Goal: Task Accomplishment & Management: Use online tool/utility

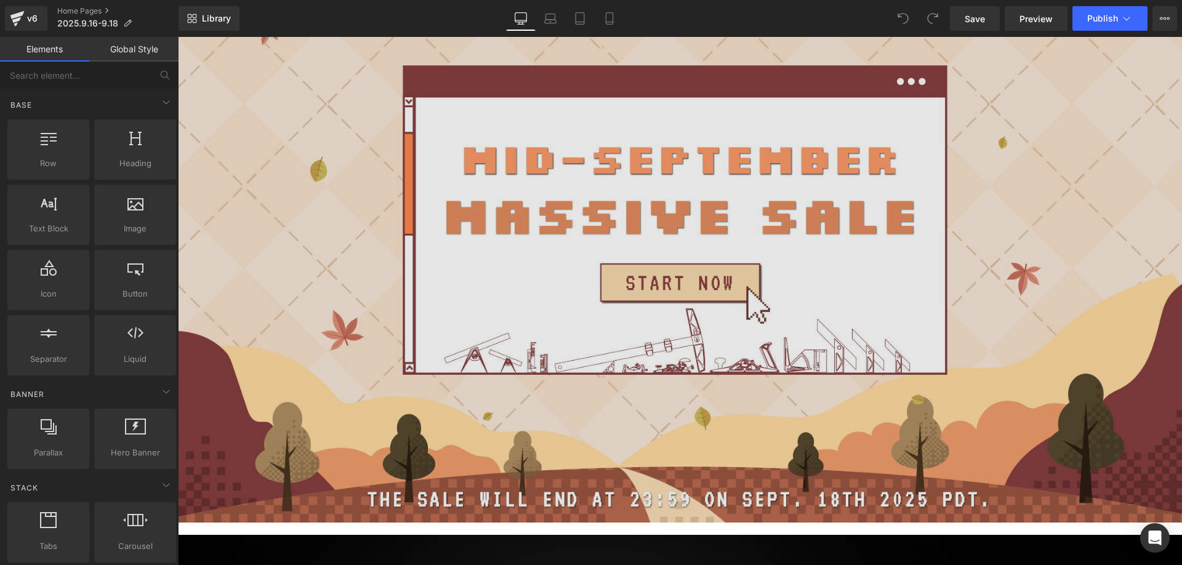
scroll to position [616, 0]
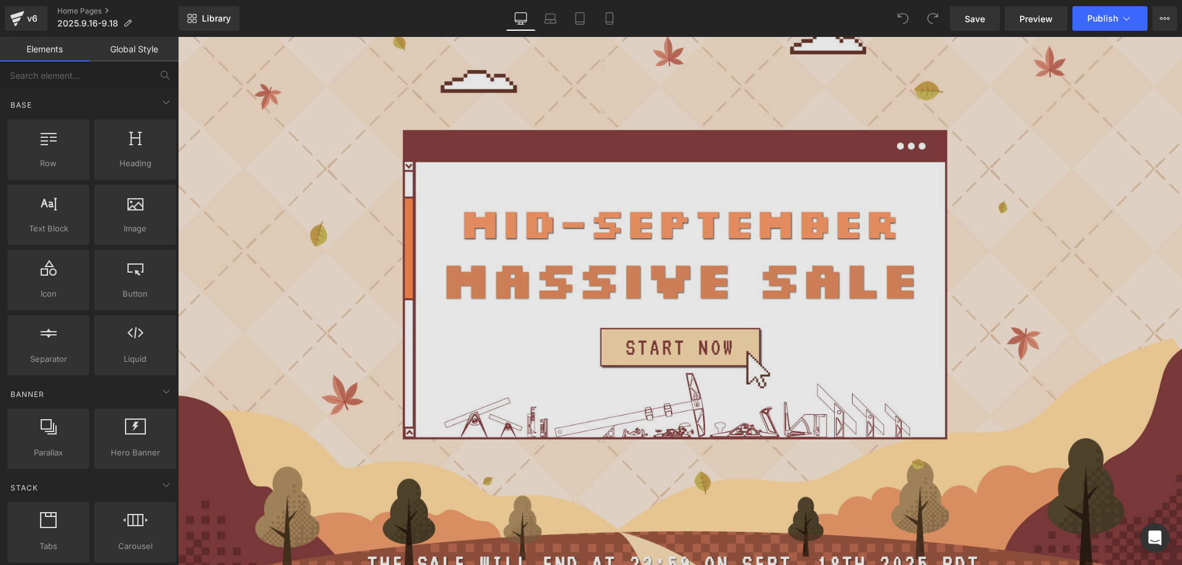
click at [472, 230] on img at bounding box center [680, 294] width 1004 height 588
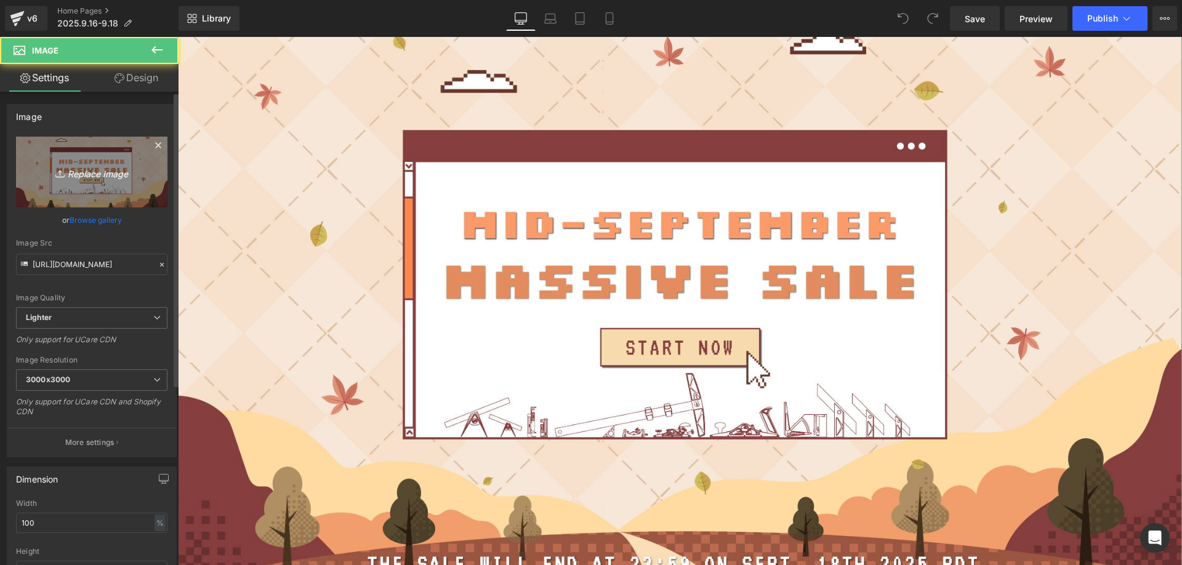
click at [95, 172] on icon "Replace Image" at bounding box center [91, 171] width 98 height 15
type input "C:\fakepath\18-2.jpg"
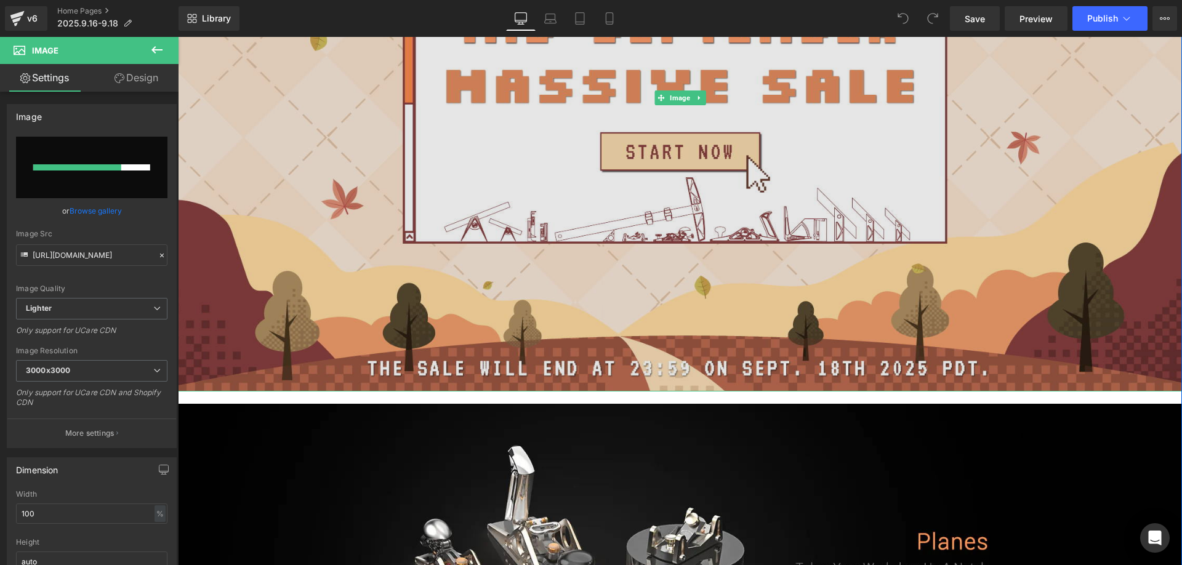
scroll to position [862, 0]
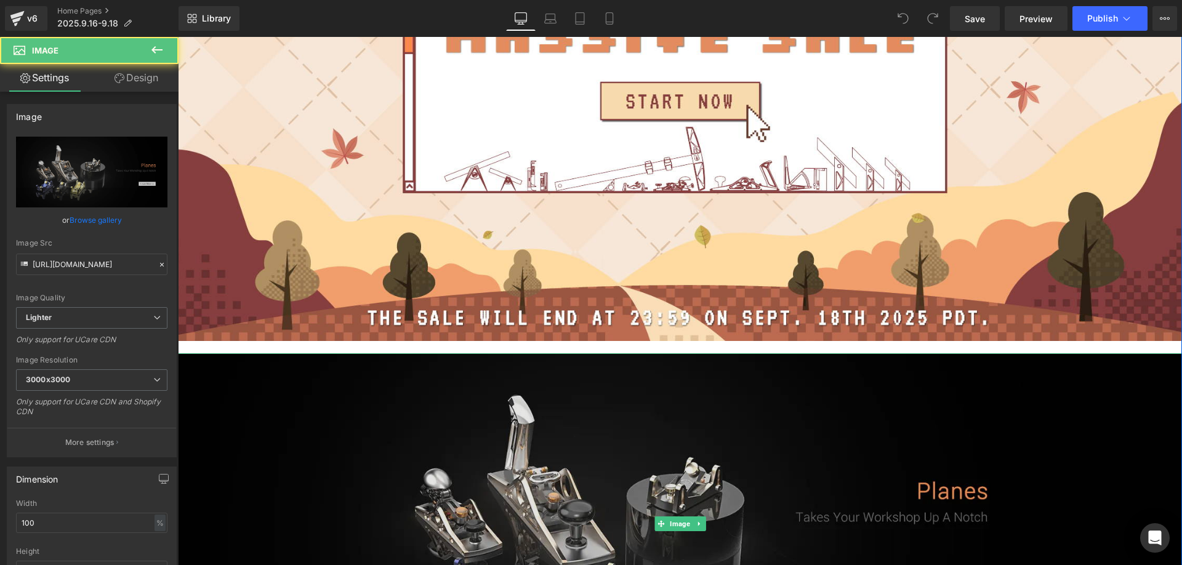
click at [342, 425] on img at bounding box center [680, 523] width 1004 height 340
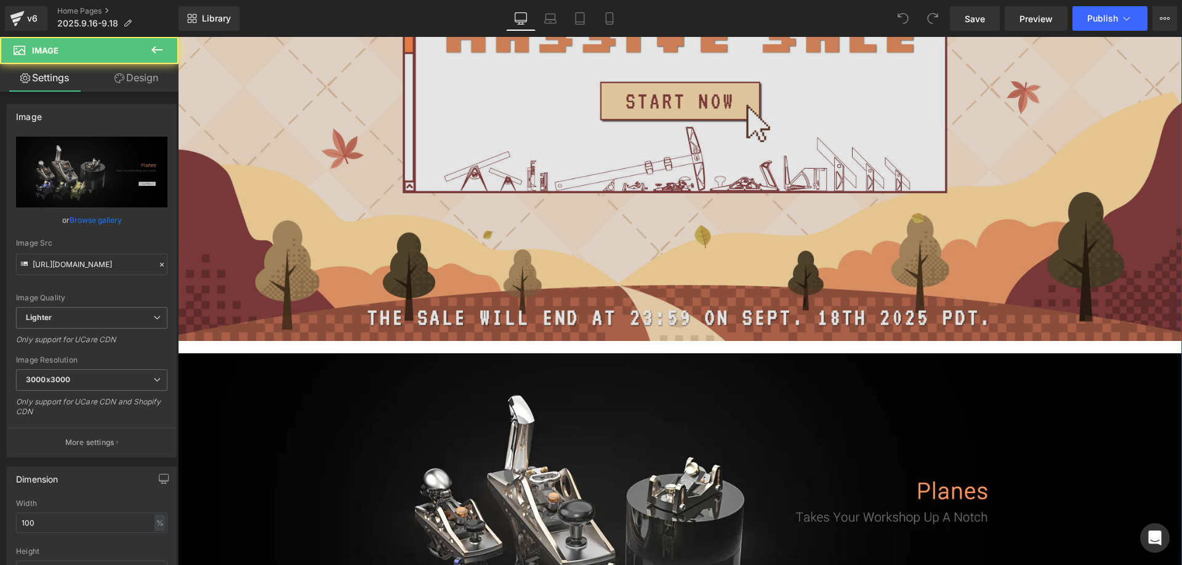
click at [355, 153] on img at bounding box center [680, 48] width 1004 height 588
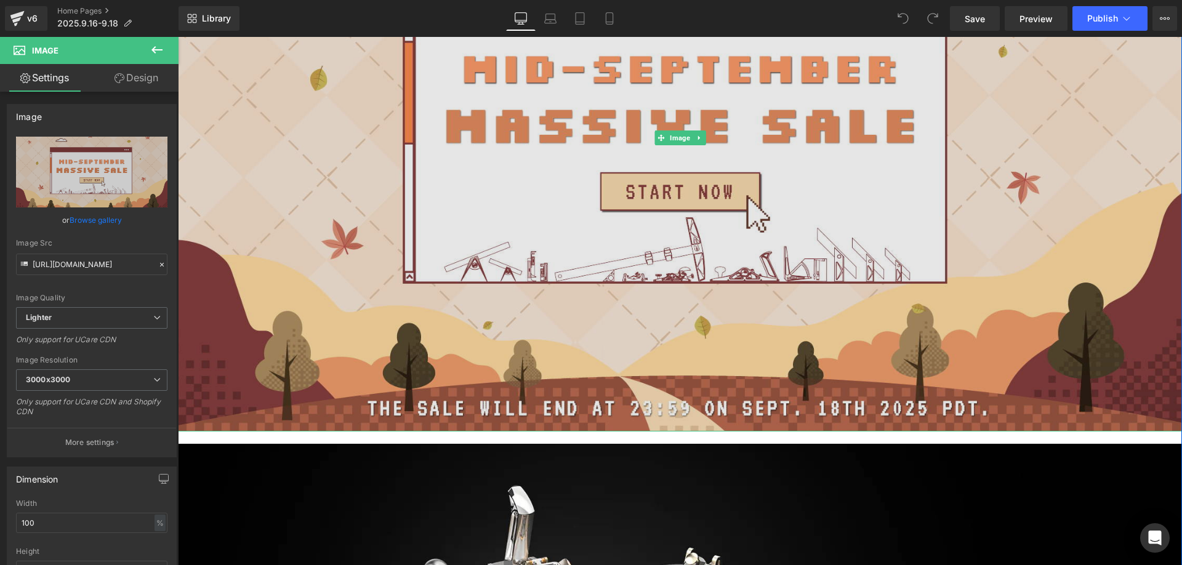
scroll to position [677, 0]
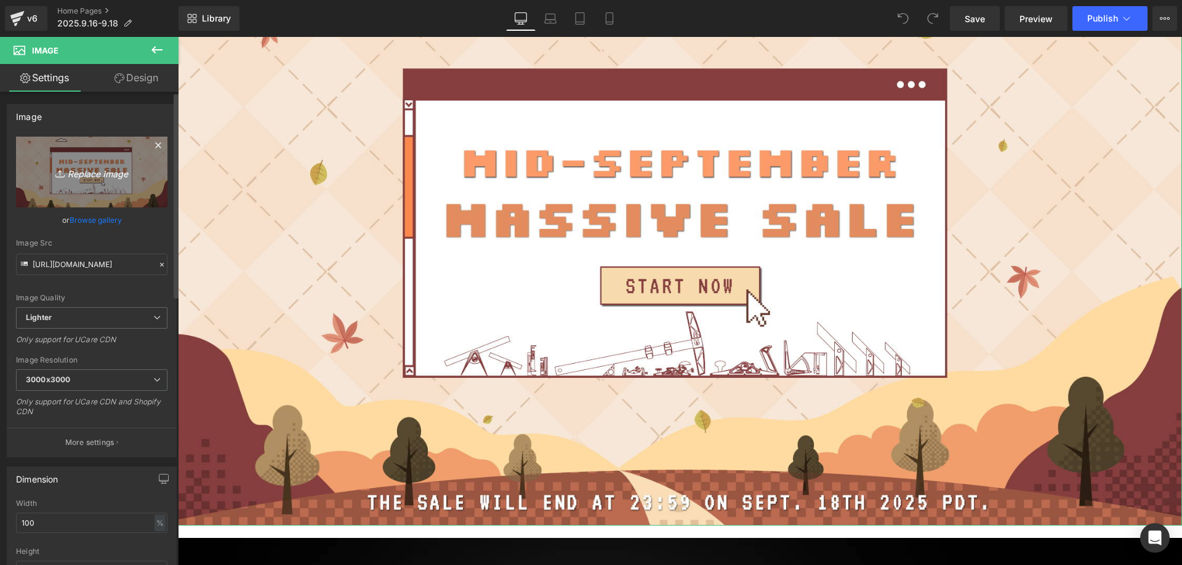
click at [100, 188] on link "Replace Image" at bounding box center [91, 172] width 151 height 71
type input "C:\fakepath\18-2.jpg"
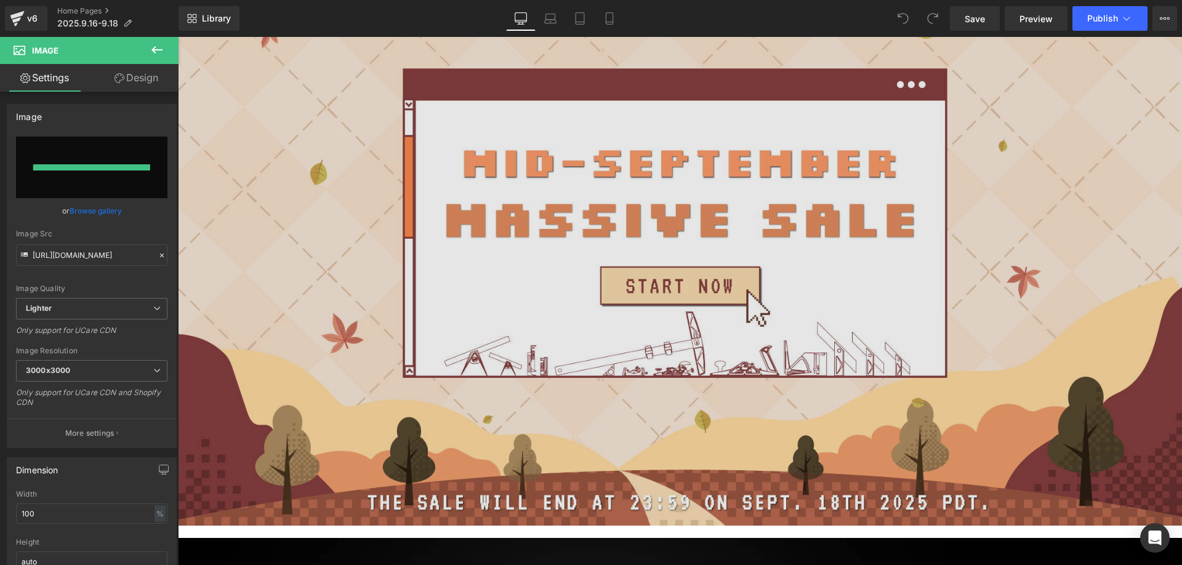
type input "https://ucarecdn.com/3e6337bc-dbd6-4146-936a-474e04c3b40d/-/format/auto/-/previ…"
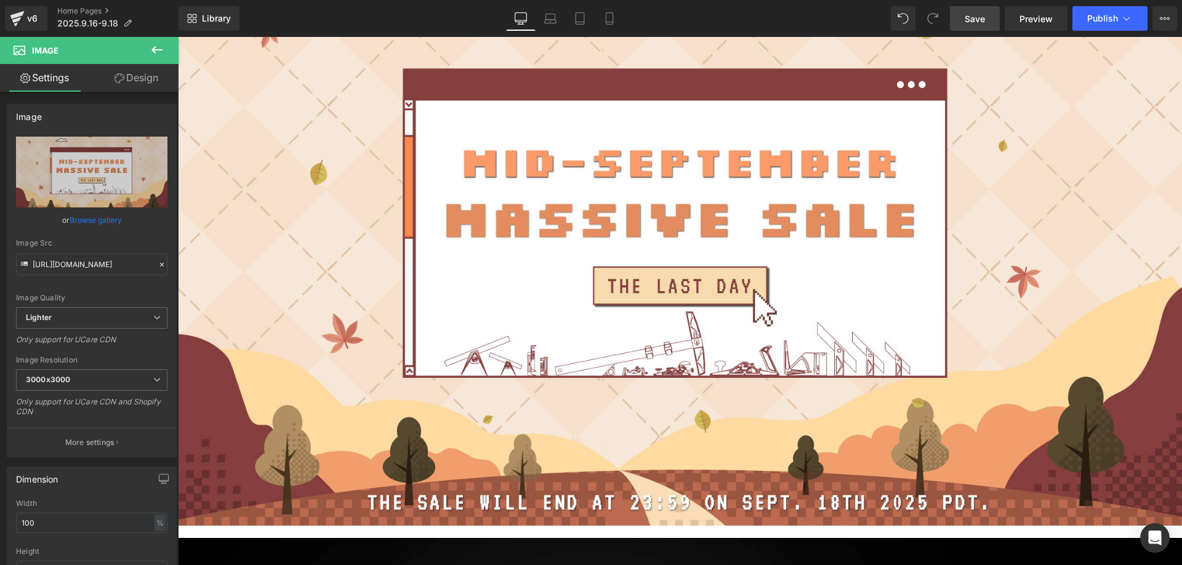
click at [974, 17] on span "Save" at bounding box center [975, 18] width 20 height 13
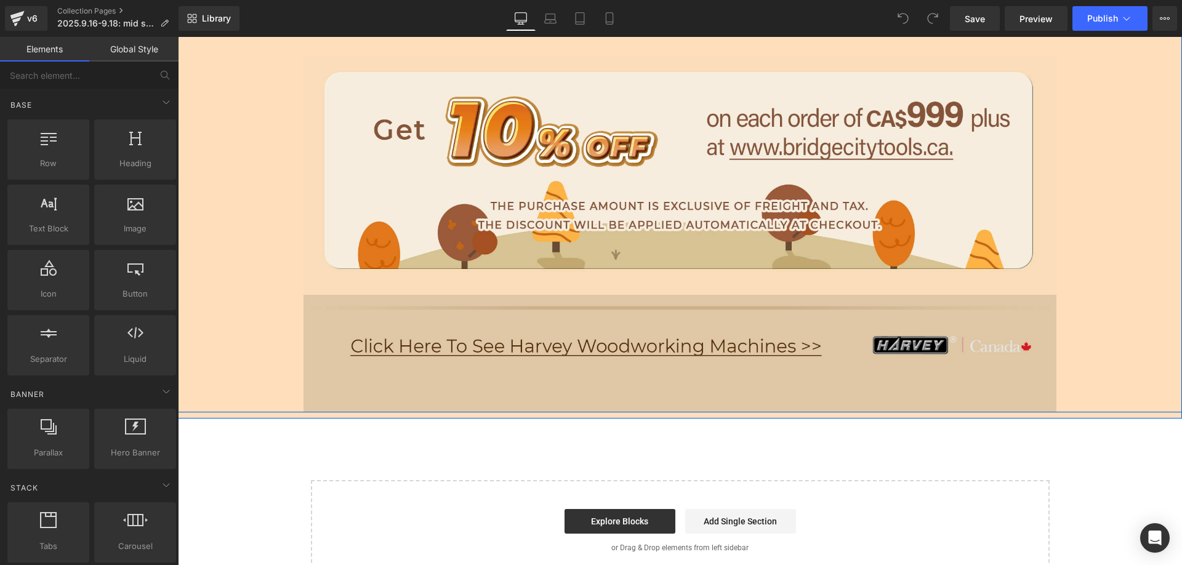
scroll to position [2084, 0]
